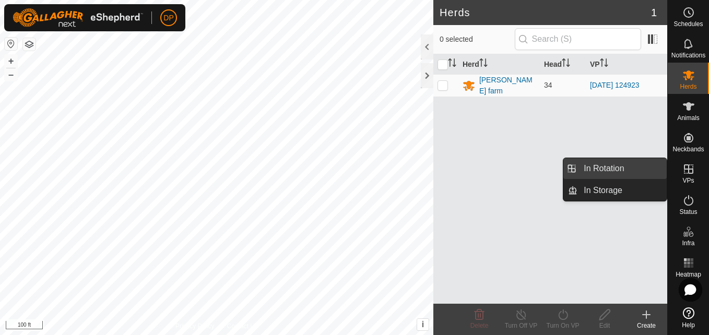
click at [651, 168] on link "In Rotation" at bounding box center [622, 168] width 89 height 21
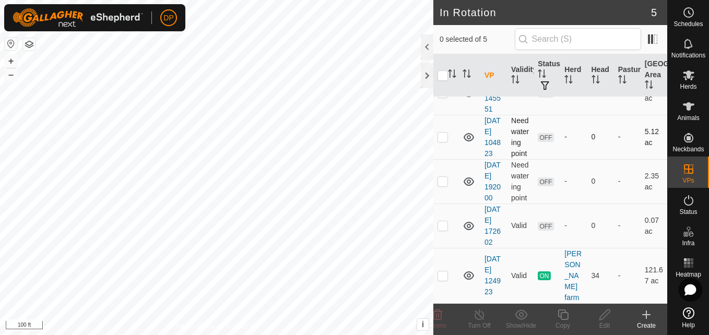
scroll to position [91, 0]
click at [445, 221] on p-checkbox at bounding box center [443, 225] width 10 height 8
checkbox input "true"
click at [608, 315] on icon at bounding box center [605, 315] width 13 height 13
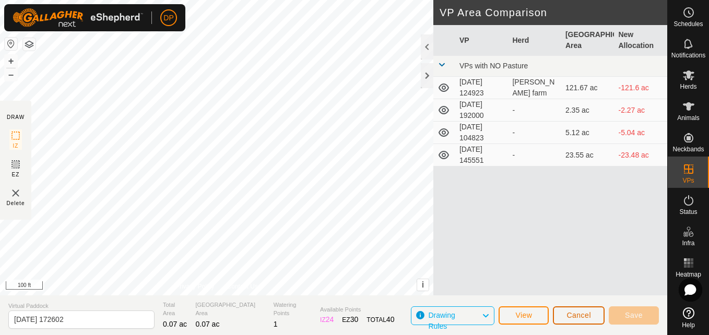
click at [566, 315] on button "Cancel" at bounding box center [579, 316] width 52 height 18
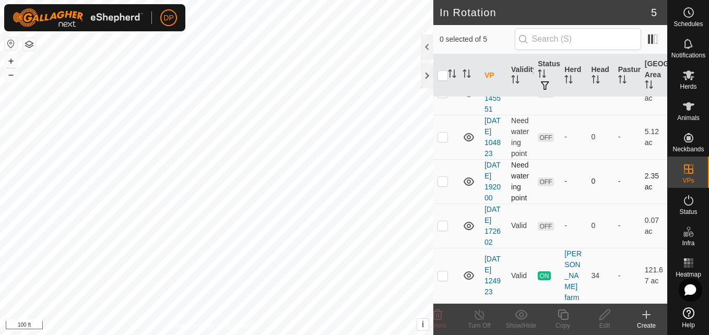
scroll to position [91, 0]
click at [440, 222] on p-checkbox at bounding box center [443, 225] width 10 height 8
checkbox input "true"
click at [426, 45] on div at bounding box center [427, 46] width 13 height 25
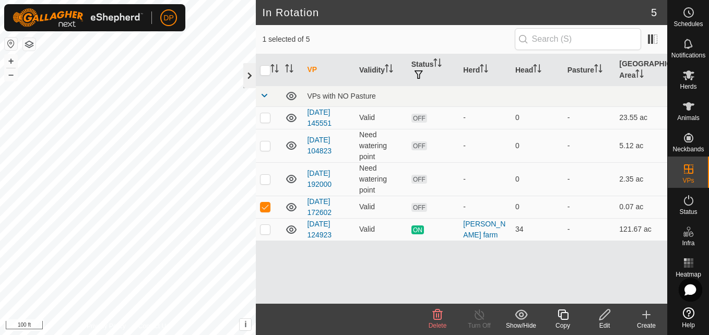
click at [251, 76] on div at bounding box center [249, 75] width 13 height 25
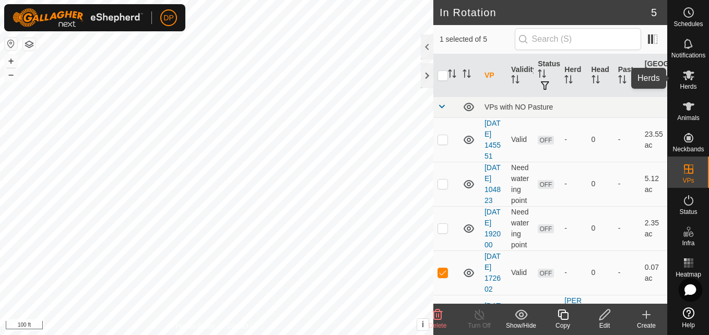
click at [685, 75] on icon at bounding box center [689, 75] width 13 height 13
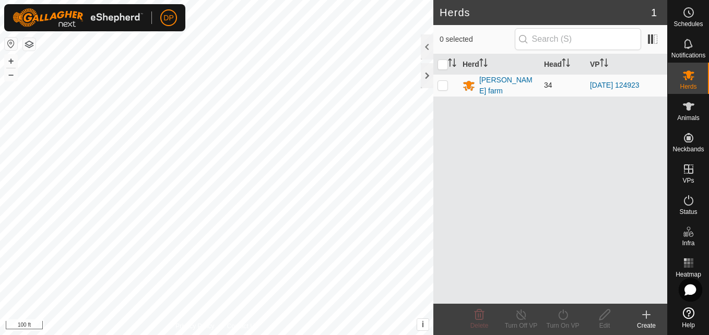
click at [441, 81] on p-checkbox at bounding box center [443, 85] width 10 height 8
checkbox input "true"
click at [561, 315] on icon at bounding box center [563, 315] width 13 height 13
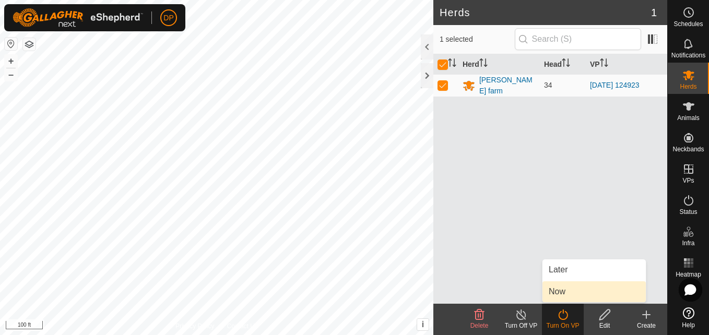
click at [581, 296] on link "Now" at bounding box center [594, 292] width 103 height 21
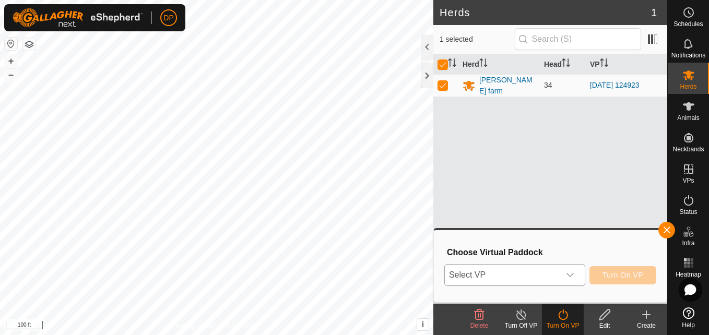
click at [568, 277] on icon "dropdown trigger" at bounding box center [570, 275] width 8 height 8
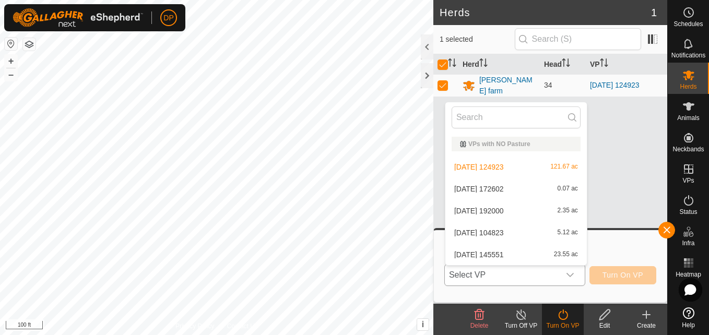
click at [524, 188] on li "[DATE] 172602 0.07 ac" at bounding box center [517, 189] width 142 height 21
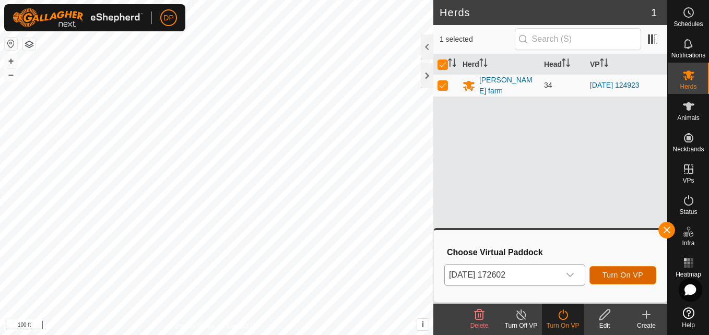
click at [627, 273] on span "Turn On VP" at bounding box center [623, 275] width 41 height 8
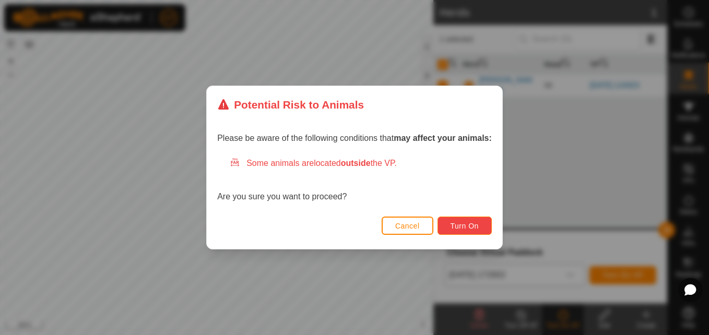
click at [467, 228] on span "Turn On" at bounding box center [465, 226] width 28 height 8
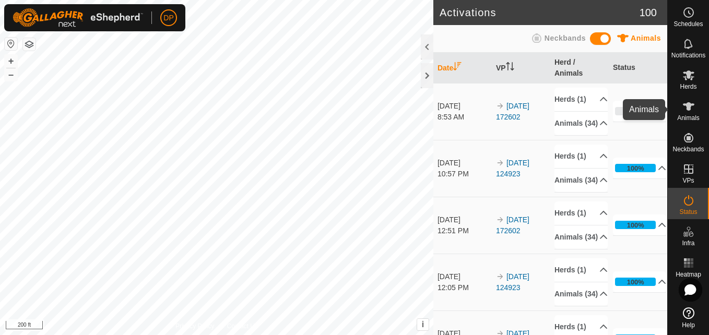
click at [689, 108] on icon at bounding box center [688, 106] width 11 height 8
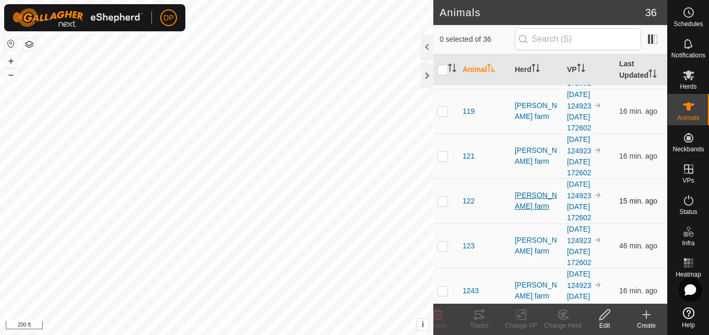
scroll to position [261, 0]
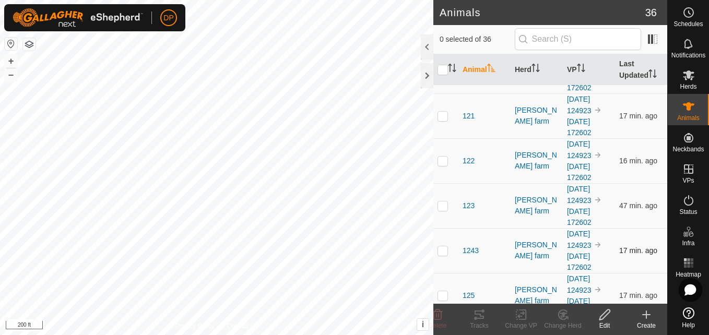
click at [442, 250] on p-checkbox at bounding box center [443, 251] width 10 height 8
checkbox input "true"
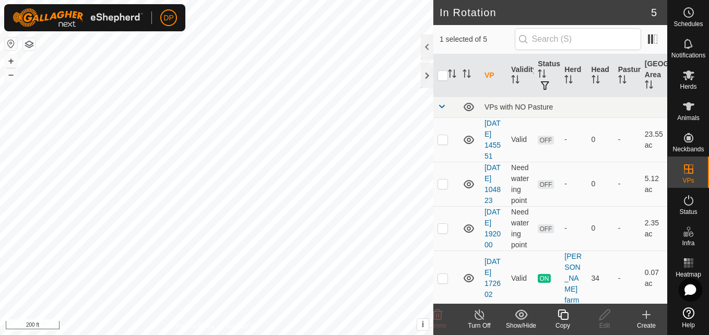
checkbox input "true"
checkbox input "false"
click at [444, 143] on p-checkbox at bounding box center [443, 139] width 10 height 8
checkbox input "false"
